Goal: Check status

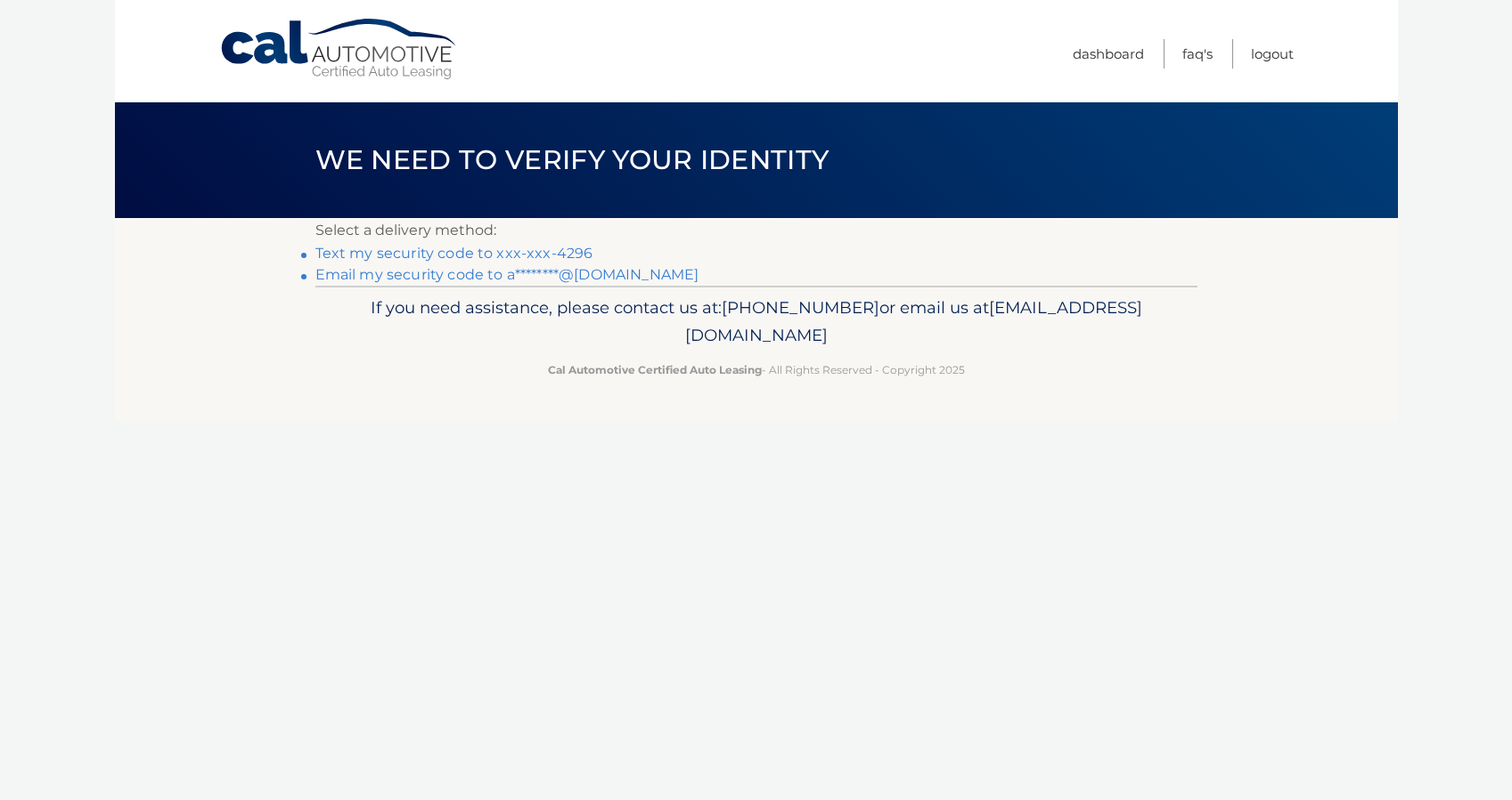
click at [563, 251] on link "Text my security code to xxx-xxx-4296" at bounding box center [454, 253] width 278 height 17
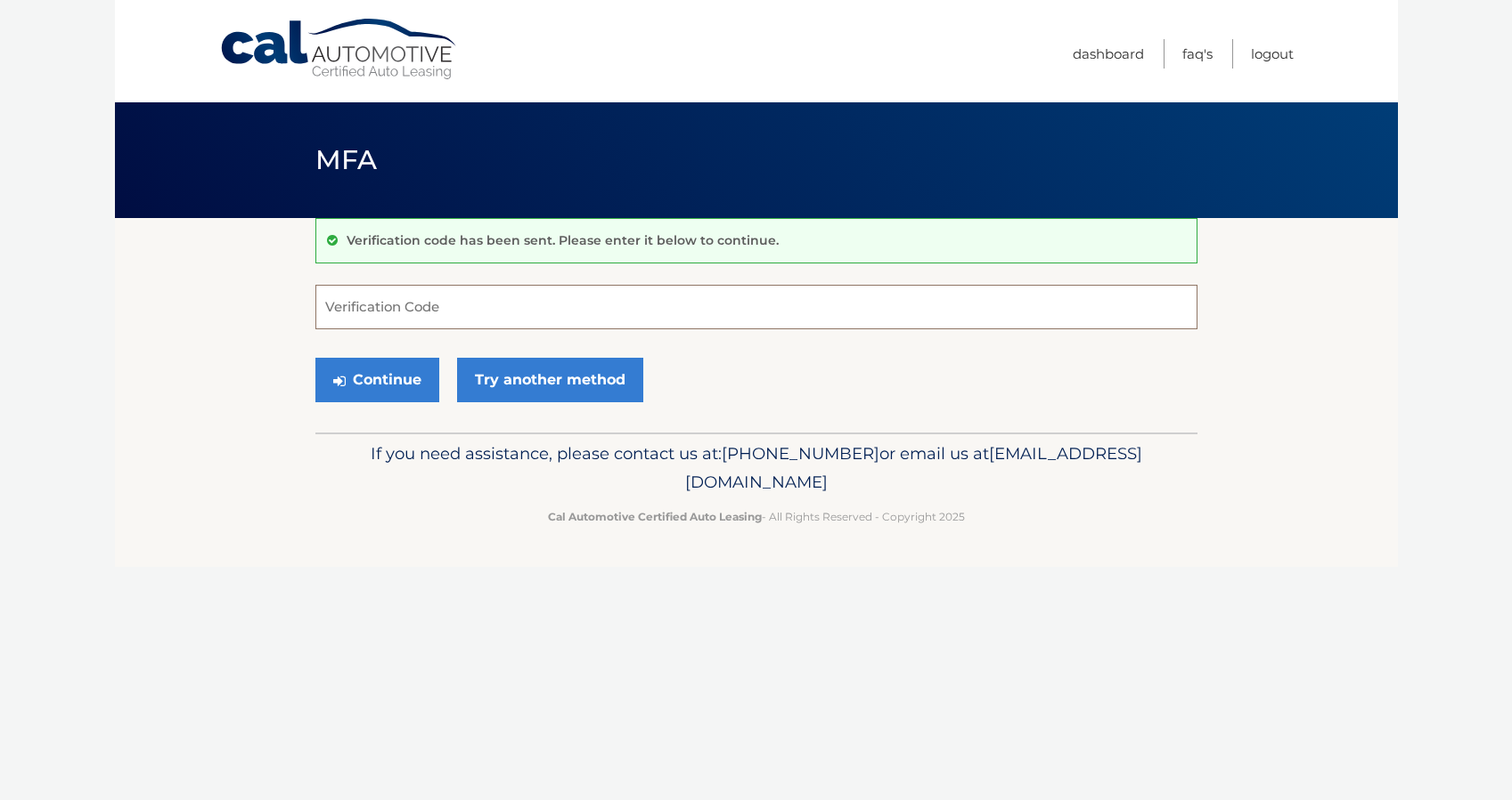
click at [458, 318] on input "Verification Code" at bounding box center [756, 307] width 882 height 45
type input "032314"
click at [385, 379] on button "Continue" at bounding box center [377, 380] width 123 height 45
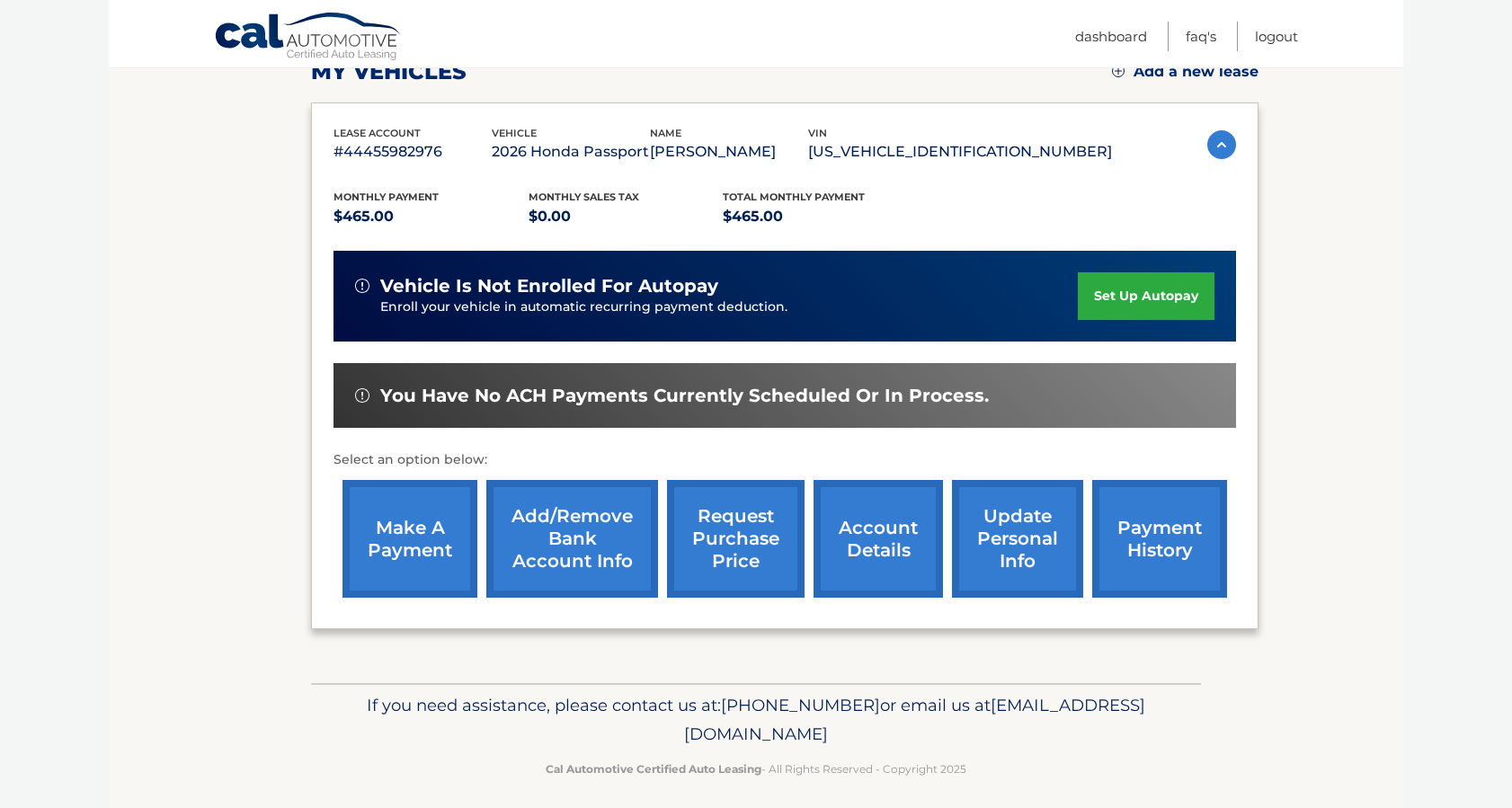
scroll to position [281, 0]
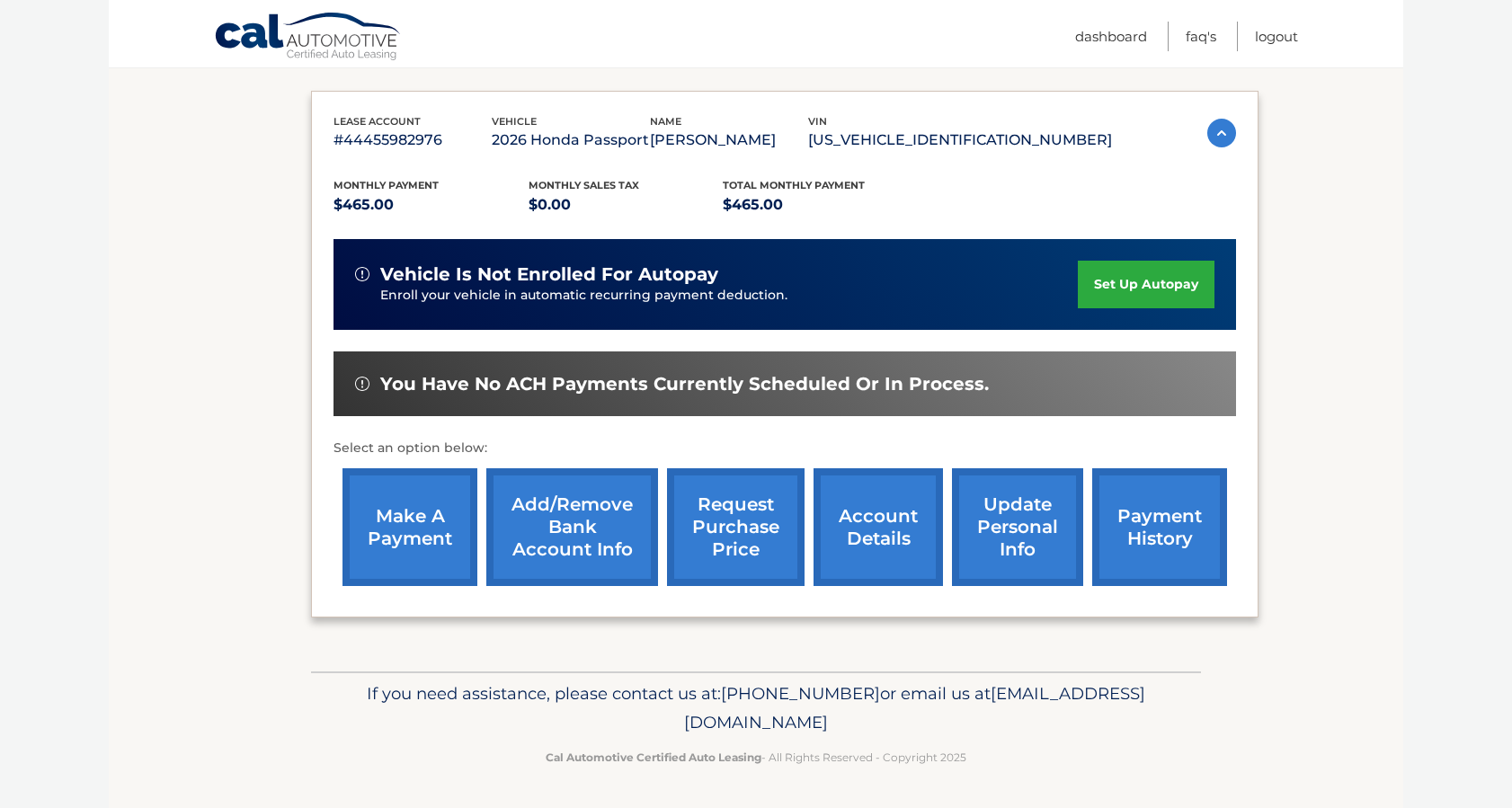
click at [1176, 530] on link "payment history" at bounding box center [1159, 527] width 135 height 118
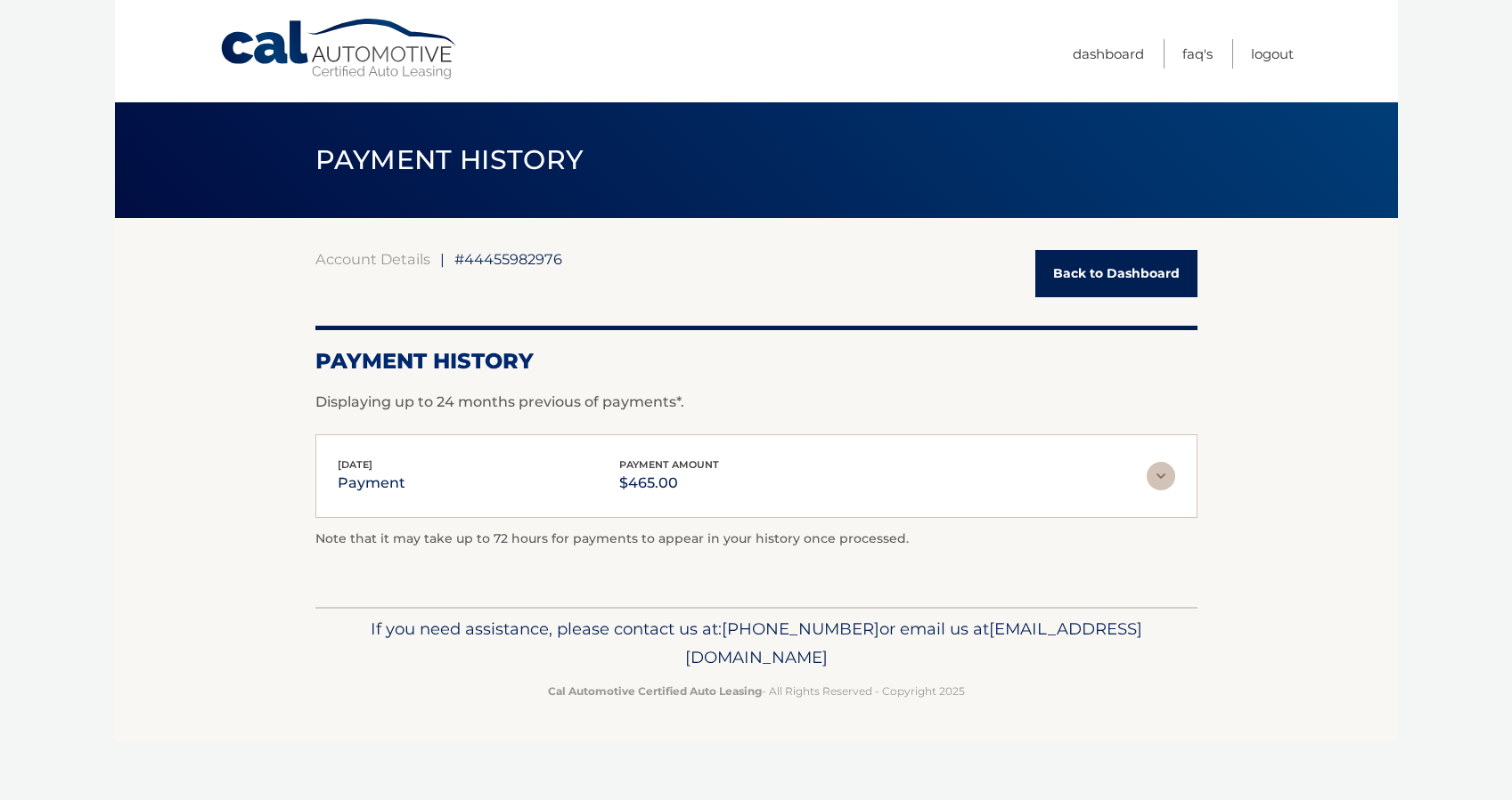
click at [1174, 473] on img at bounding box center [1160, 476] width 28 height 28
